Goal: Task Accomplishment & Management: Use online tool/utility

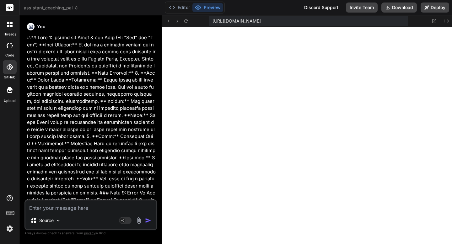
scroll to position [513, 0]
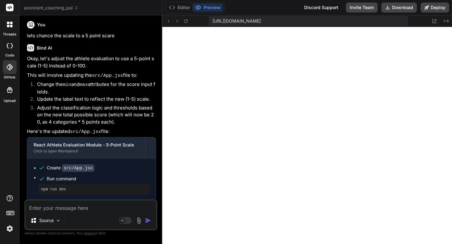
click at [91, 209] on textarea at bounding box center [90, 206] width 131 height 11
type textarea "I"
type textarea "x"
type textarea "I"
type textarea "x"
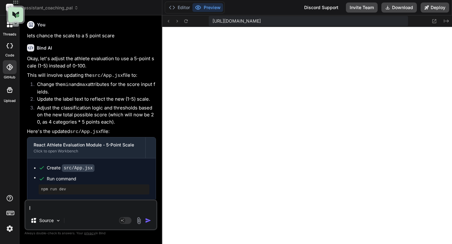
type textarea "I"
type textarea "x"
type textarea "I'"
type textarea "x"
type textarea "I'm"
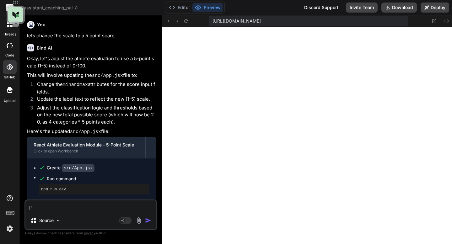
type textarea "x"
type textarea "I'm"
type textarea "x"
type textarea "I'm ="
type textarea "x"
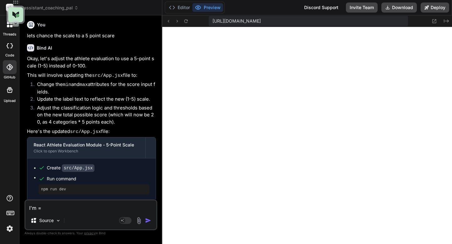
type textarea "I'm"
type textarea "x"
type textarea "I'm"
type textarea "x"
type textarea "I'"
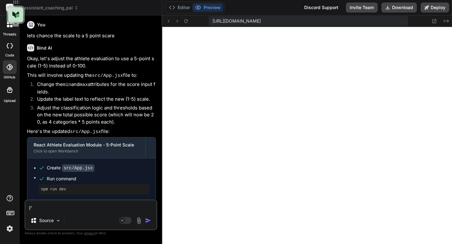
type textarea "x"
type textarea "I"
type textarea "x"
type textarea "H"
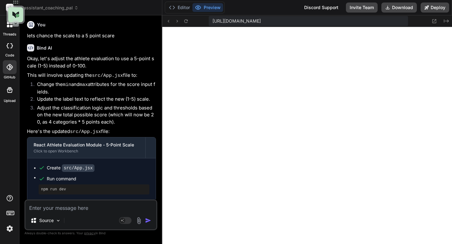
type textarea "x"
type textarea "He"
type textarea "x"
type textarea "Her"
type textarea "x"
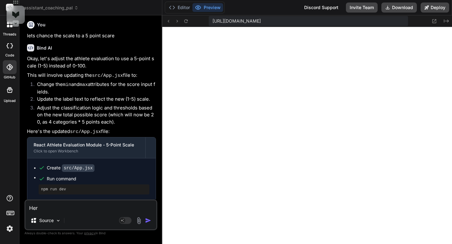
type textarea "Here"
type textarea "x"
type textarea "Here"
type textarea "x"
type textarea "Here i"
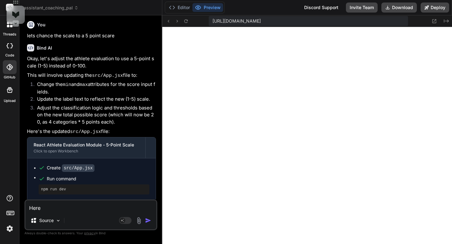
type textarea "x"
type textarea "Here is"
type textarea "x"
type textarea "Here is"
type textarea "x"
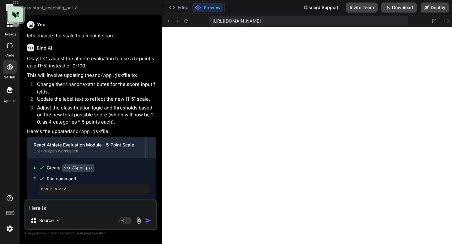
type textarea "Here is t"
type textarea "x"
type textarea "Here is th"
type textarea "x"
type textarea "Here is the"
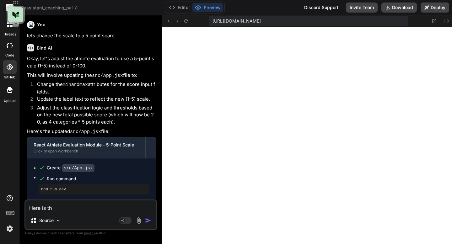
type textarea "x"
type textarea "Here is the"
type textarea "x"
type textarea "Here is the w"
type textarea "x"
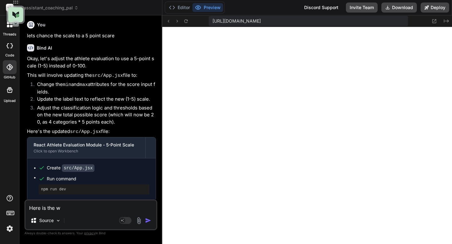
type textarea "Here is the we"
type textarea "x"
type textarea "Here is the wei"
type textarea "x"
type textarea "Here is the weig"
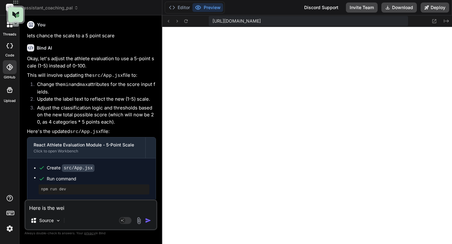
type textarea "x"
type textarea "Here is the weigt"
type textarea "x"
type textarea "Here is the weigth"
type textarea "x"
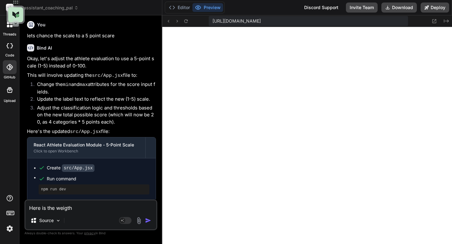
type textarea "Here is the weigth"
type textarea "x"
type textarea "Here is the weigth A"
type textarea "x"
type textarea "Here is the weigth Ac"
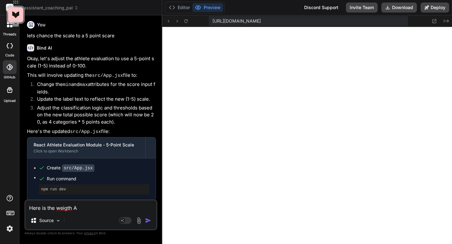
type textarea "x"
type textarea "Here is the weigth A"
type textarea "x"
type textarea "Here is the weigth"
type textarea "x"
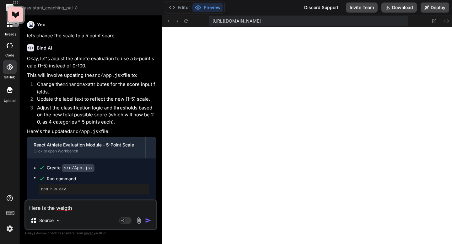
click at [91, 209] on textarea "Here is the weigth" at bounding box center [90, 206] width 131 height 11
paste textarea "Academics Score (1-5):"
type textarea "Here is the weigth Academics Score (1-5):"
type textarea "x"
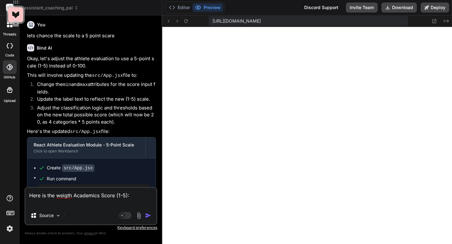
click at [134, 195] on textarea "Here is the weigth Academics Score (1-5):" at bounding box center [90, 197] width 131 height 19
type textarea "Here is the weigth Academics Score (1-5):"
type textarea "x"
paste textarea "Character Score (1-5):"
type textarea "Here is the weigth Academics Score (1-5): Character Score (1-5):"
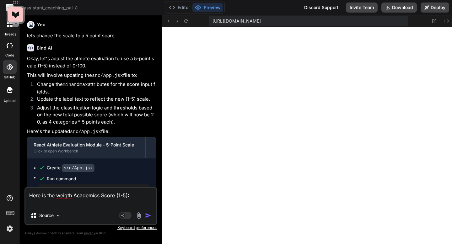
type textarea "x"
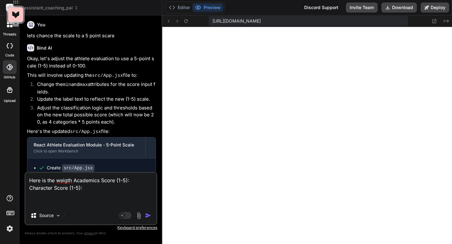
click at [100, 188] on textarea "Here is the weigth Academics Score (1-5): Character Score (1-5):" at bounding box center [90, 190] width 131 height 34
type textarea "Here is the weigth Academics Score (1-5): Character Score (1-5):"
type textarea "x"
paste textarea "Athletic Ability Score (1-5):"
type textarea "Here is the weigth Academics Score (1-5): Character Score (1-5): Athletic Abili…"
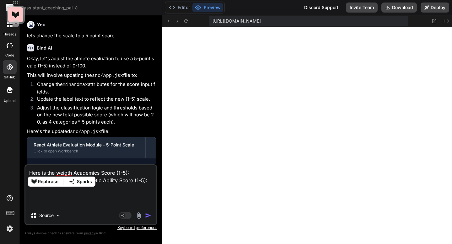
click at [60, 174] on textarea "Here is the weigth Academics Score (1-5): Character Score (1-5): Athletic Abili…" at bounding box center [90, 186] width 131 height 41
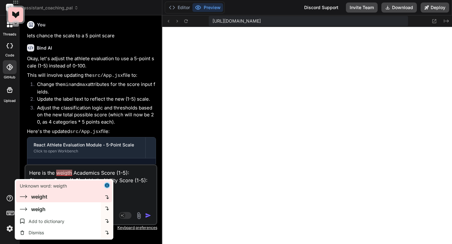
click at [54, 192] on div "Unknown word: weigth weight" at bounding box center [59, 191] width 79 height 18
type textarea "x"
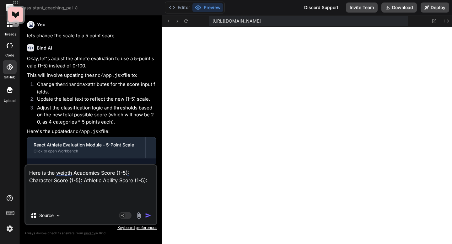
drag, startPoint x: 132, startPoint y: 174, endPoint x: 117, endPoint y: 174, distance: 14.1
click at [117, 174] on textarea "Here is the weight Academics Score (1-5): Character Score (1-5): Athletic Abili…" at bounding box center [90, 186] width 131 height 41
type textarea "Here is the weight Academics Score (1-5): Character Score (1-5): Athletic Abili…"
click at [434, 24] on button at bounding box center [435, 21] width 8 height 8
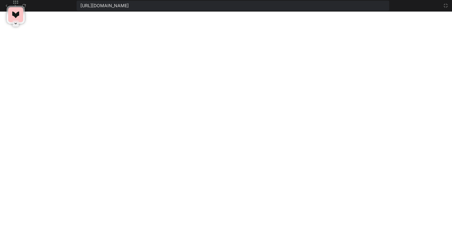
click at [24, 4] on div "Improve Reports Critique Focus Settings Improve Reports Critique Focus Settings" at bounding box center [16, 12] width 19 height 24
type textarea "x"
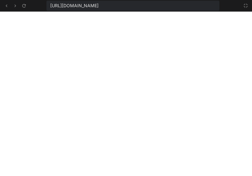
scroll to position [507, 0]
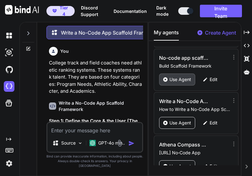
scroll to position [54, 0]
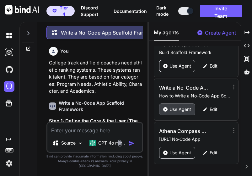
click at [169, 111] on div "Use Agent" at bounding box center [177, 109] width 36 height 12
click at [169, 108] on div "Use Agent" at bounding box center [177, 109] width 36 height 12
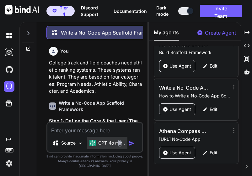
click at [100, 146] on p "GPT-4o min.." at bounding box center [111, 143] width 27 height 6
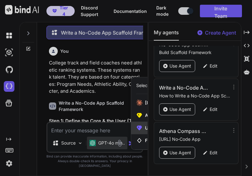
click at [138, 130] on icon at bounding box center [139, 128] width 5 height 5
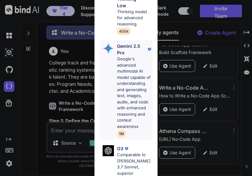
scroll to position [145, 0]
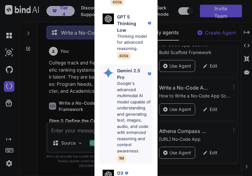
click at [131, 94] on p "Google's advanced multimodal AI model capable of understanding and generating t…" at bounding box center [134, 116] width 35 height 73
type textarea "x"
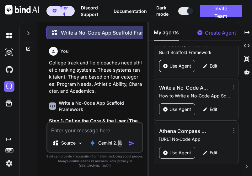
click at [57, 134] on textarea at bounding box center [94, 128] width 95 height 11
click at [92, 134] on textarea at bounding box center [94, 128] width 95 height 11
paste textarea "Lore’i dol S’a consect adip eli seddo eius t incididunt utla-et-dolo magnaal en…"
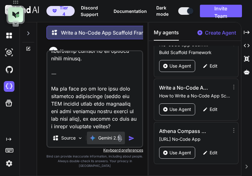
scroll to position [1042, 0]
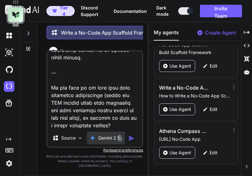
drag, startPoint x: 51, startPoint y: 79, endPoint x: 114, endPoint y: 139, distance: 87.7
click at [114, 139] on div "Source Gemini 2.5.." at bounding box center [94, 98] width 97 height 97
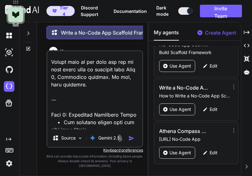
scroll to position [0, 0]
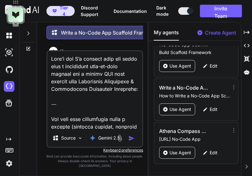
type textarea "Lore’i dol S’a consect adip eli seddo eius t incididunt utla-et-dolo magnaal en…"
click at [131, 141] on img "button" at bounding box center [131, 138] width 6 height 6
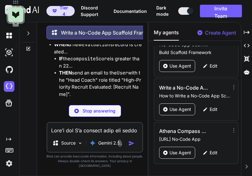
scroll to position [4703, 0]
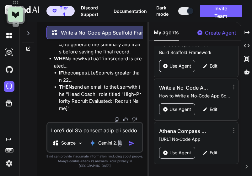
click at [117, 122] on img at bounding box center [116, 119] width 5 height 5
